Goal: Check status: Check status

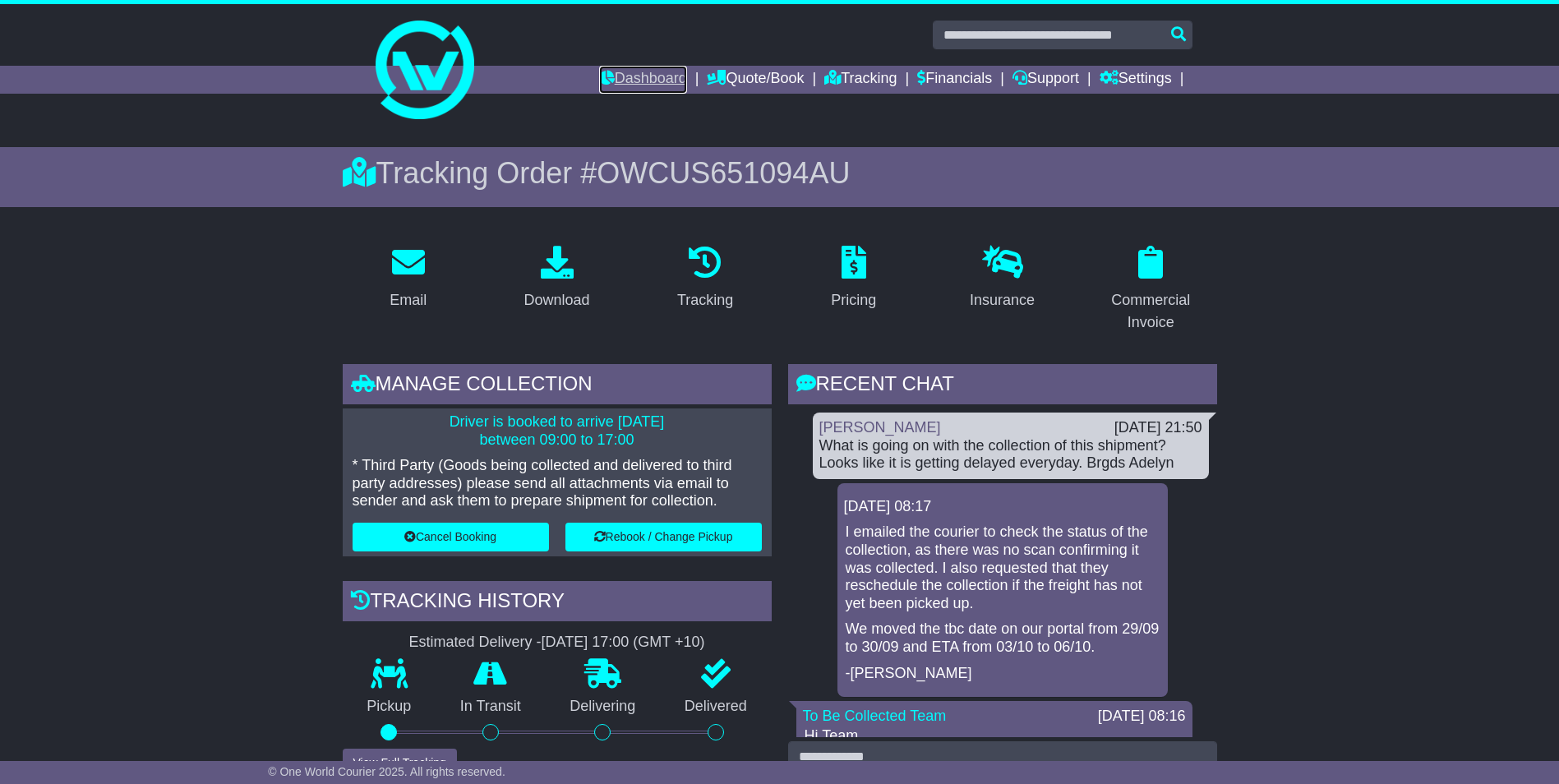
click at [638, 73] on link "Dashboard" at bounding box center [643, 79] width 88 height 28
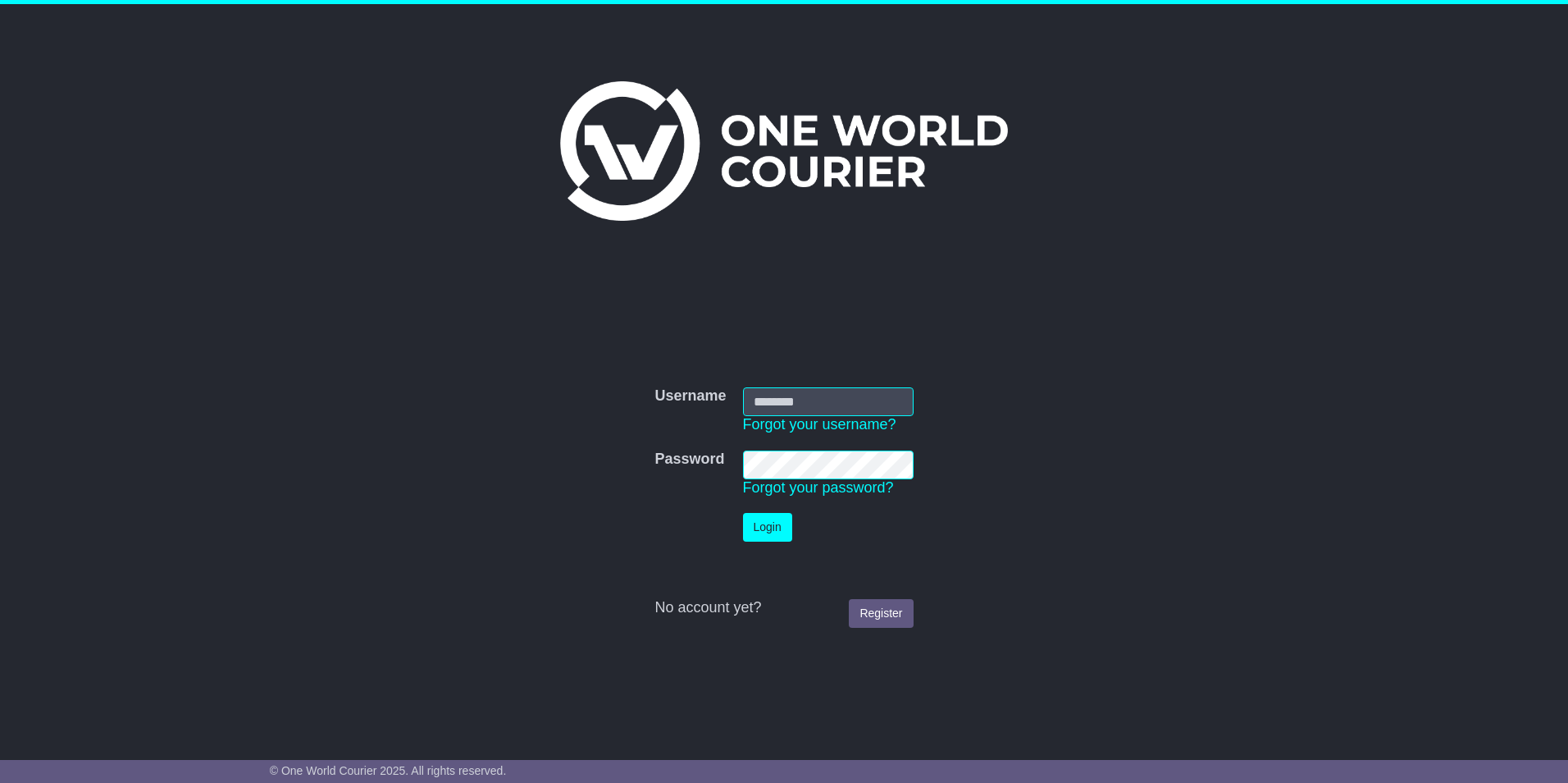
type input "**********"
click at [777, 535] on button "Login" at bounding box center [768, 527] width 49 height 28
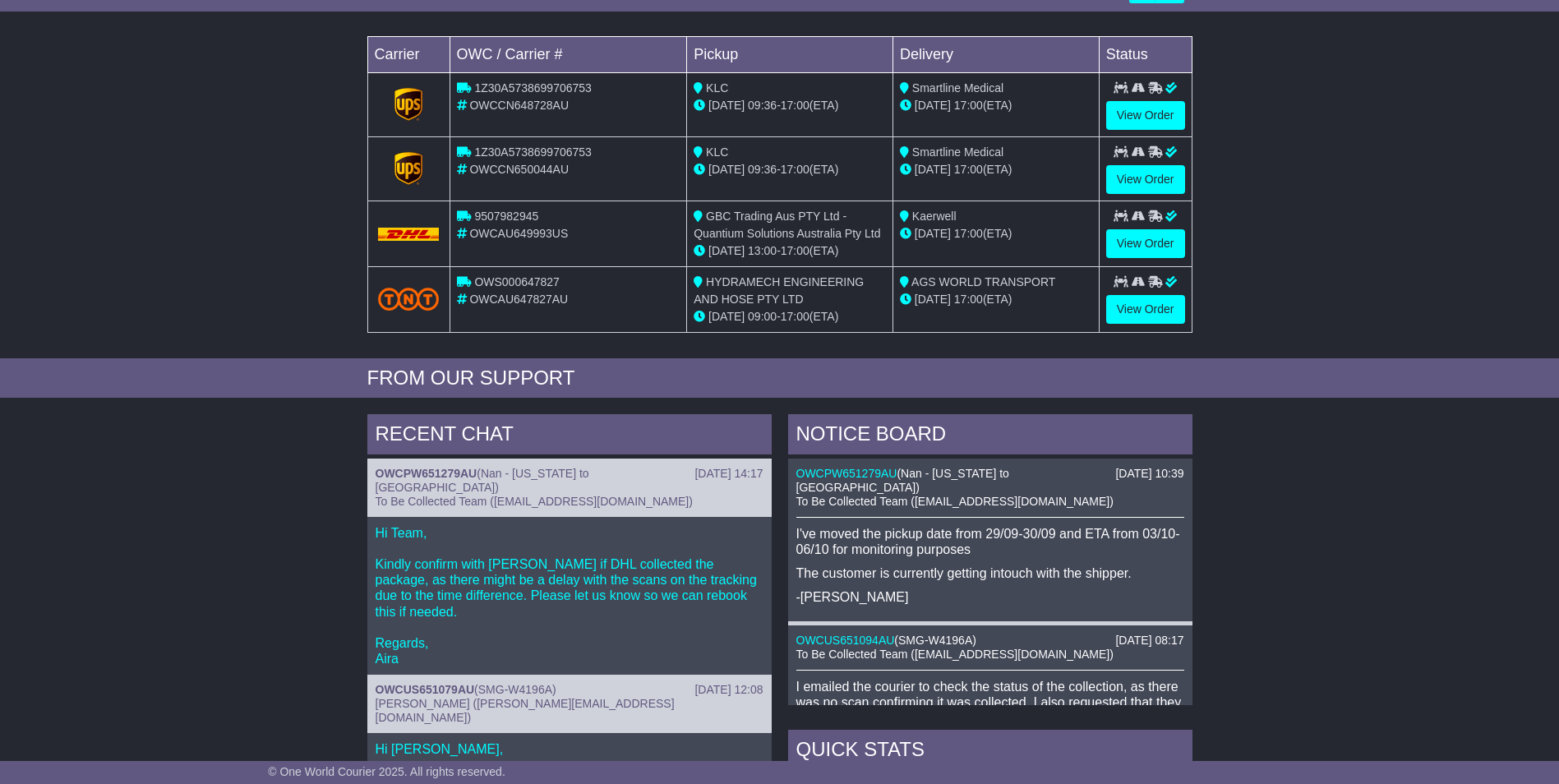
scroll to position [328, 0]
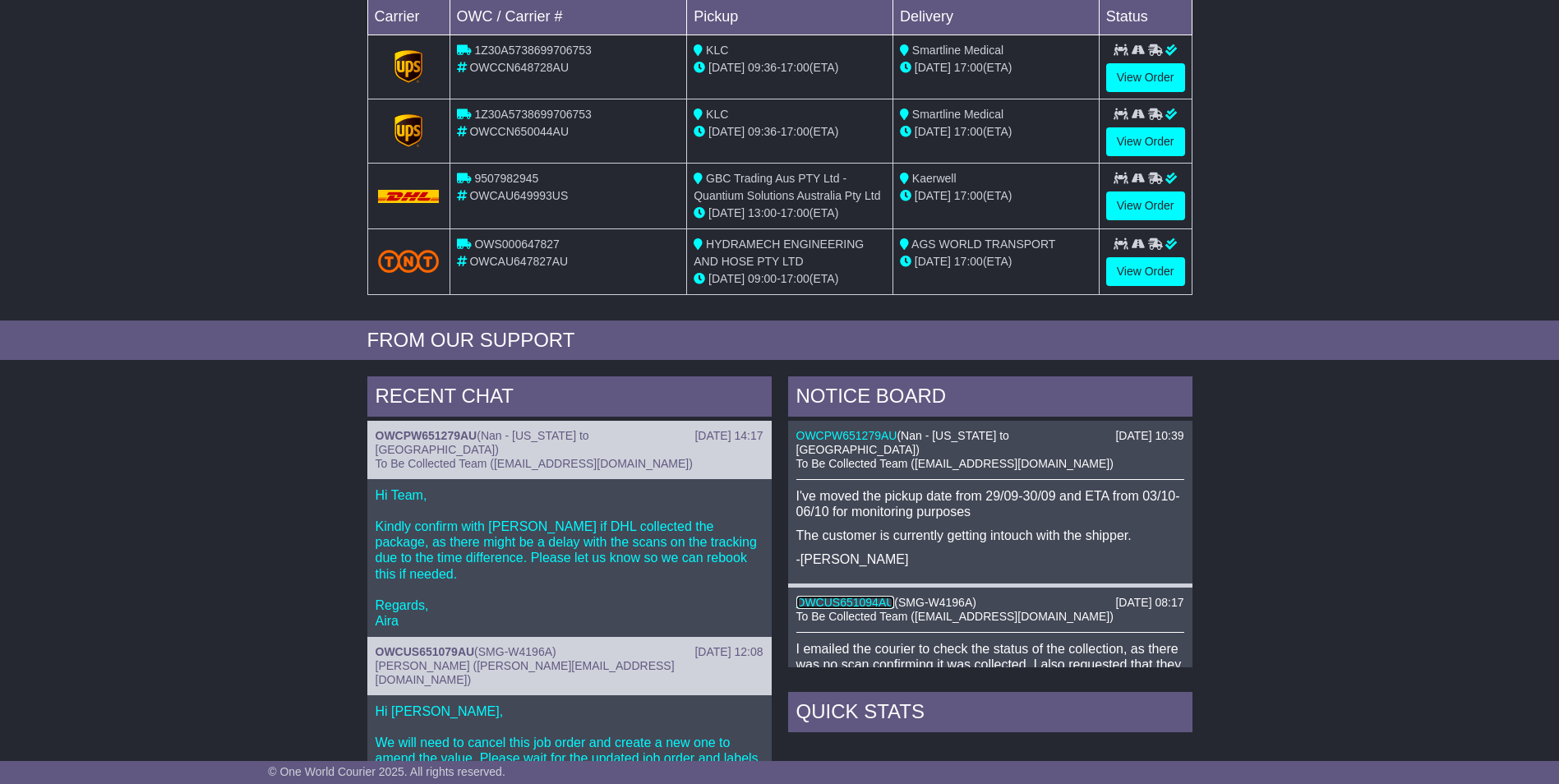
click at [847, 596] on link "OWCUS651094AU" at bounding box center [845, 602] width 99 height 13
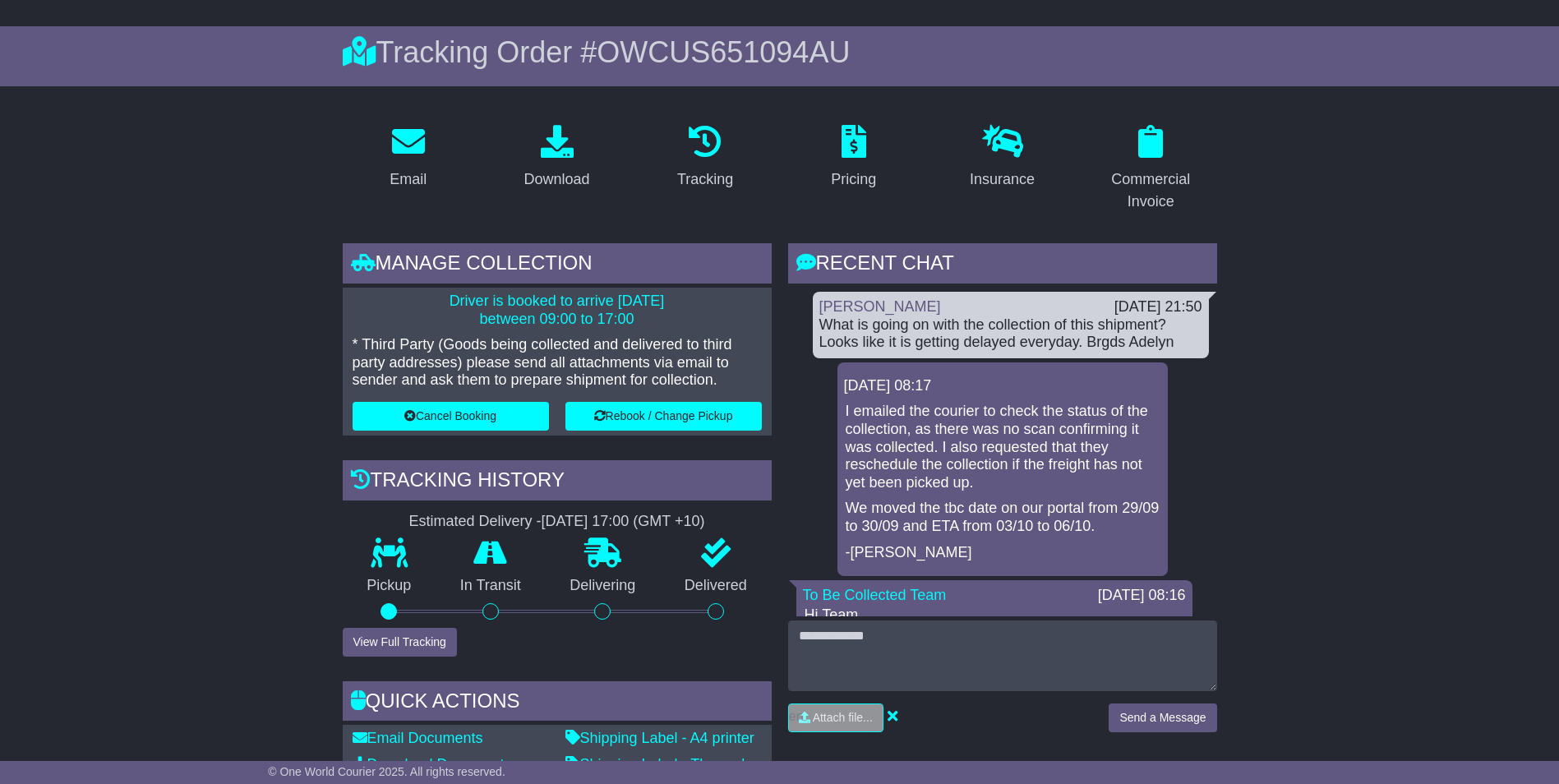
scroll to position [164, 0]
